Goal: Find specific page/section: Find specific page/section

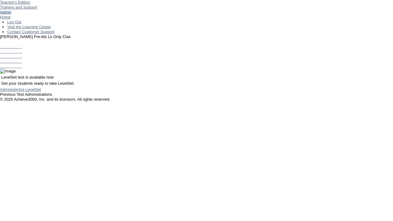
click at [11, 14] on link "Admin" at bounding box center [5, 12] width 11 height 5
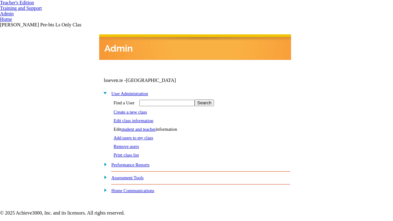
click at [144, 128] on link "student and teacher" at bounding box center [138, 129] width 35 height 5
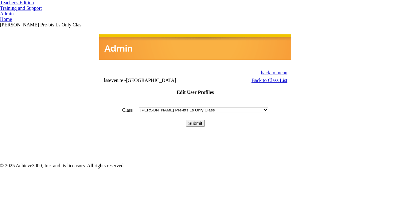
click at [195, 120] on input "Submit" at bounding box center [195, 123] width 19 height 7
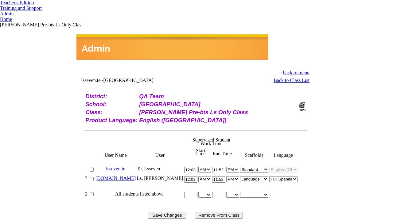
click at [127, 175] on link "bella.ls" at bounding box center [115, 177] width 40 height 5
